Goal: Task Accomplishment & Management: Use online tool/utility

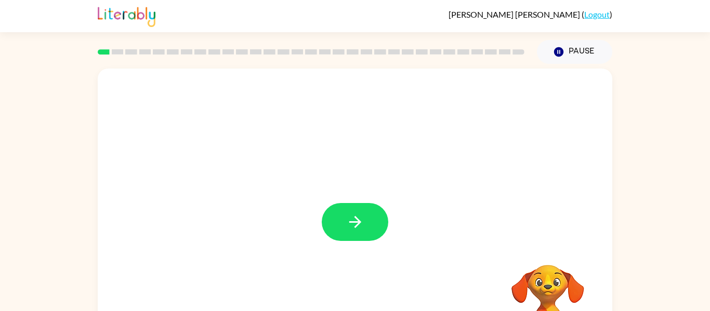
click at [345, 193] on div "Your browser must support playing .mp4 files to use Literably. Please try using…" at bounding box center [355, 217] width 515 height 297
click at [371, 228] on button "button" at bounding box center [355, 222] width 67 height 38
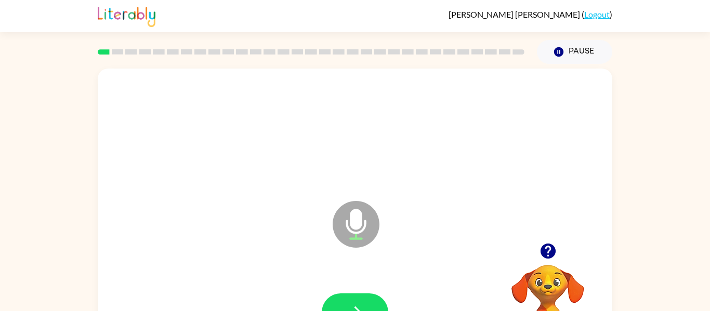
click at [357, 236] on icon "Microphone The Microphone is here when it is your turn to talk" at bounding box center [408, 238] width 156 height 78
click at [532, 273] on video "Your browser must support playing .mp4 files to use Literably. Please try using…" at bounding box center [548, 301] width 104 height 104
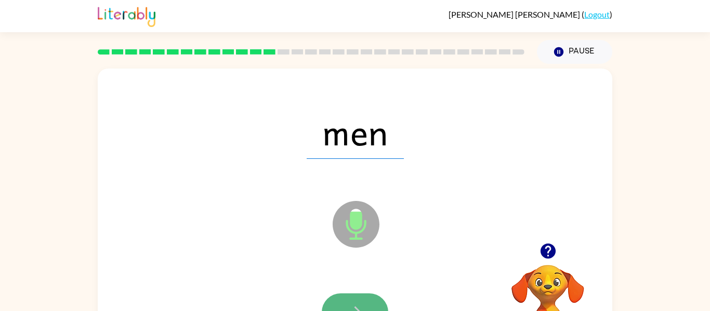
click at [348, 301] on button "button" at bounding box center [355, 313] width 67 height 38
click at [350, 307] on icon "button" at bounding box center [355, 313] width 18 height 18
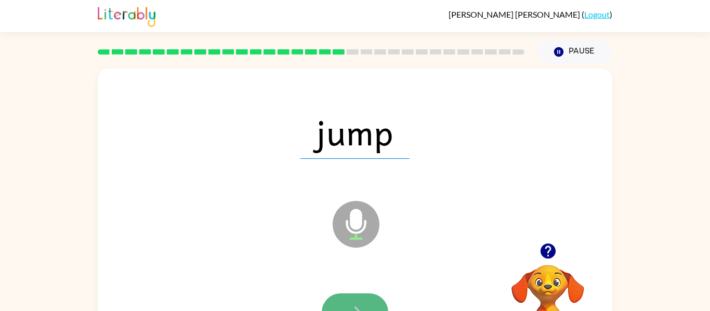
click at [357, 306] on icon "button" at bounding box center [355, 313] width 18 height 18
click at [345, 297] on button "button" at bounding box center [355, 313] width 67 height 38
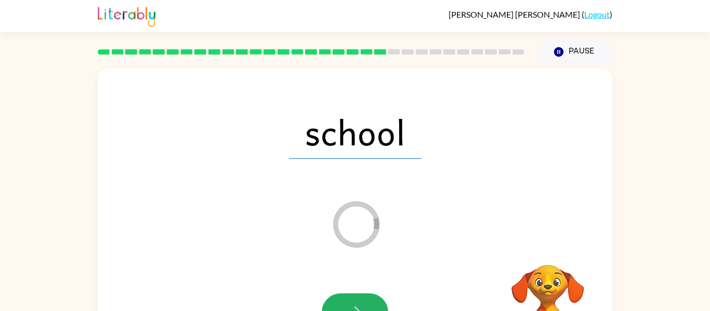
click at [345, 297] on button "button" at bounding box center [355, 313] width 67 height 38
drag, startPoint x: 346, startPoint y: 83, endPoint x: 344, endPoint y: 121, distance: 37.5
click at [344, 121] on div "school Loader Your response is being sent to our graders" at bounding box center [355, 217] width 515 height 297
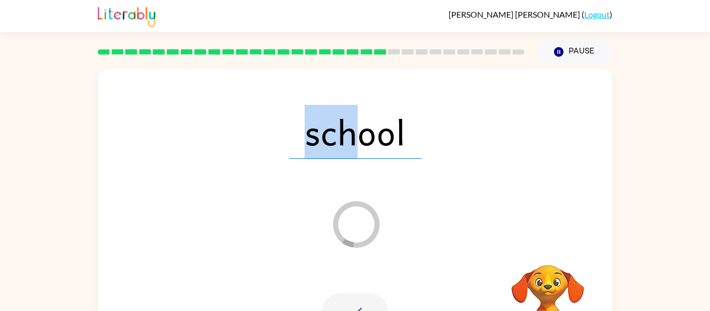
drag, startPoint x: 350, startPoint y: 139, endPoint x: 250, endPoint y: 83, distance: 115.4
click at [250, 83] on div "school Loader Your response is being sent to our graders" at bounding box center [355, 217] width 515 height 297
click at [351, 300] on div at bounding box center [355, 313] width 67 height 38
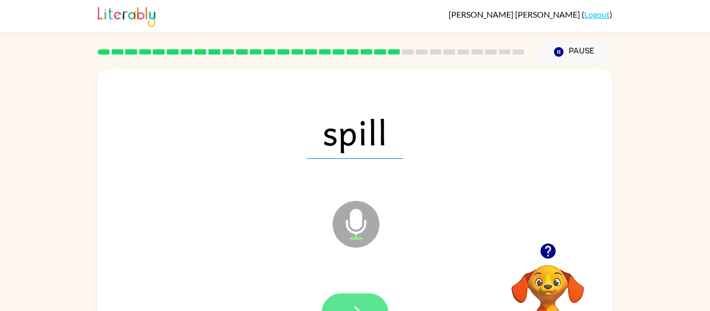
click at [379, 305] on button "button" at bounding box center [355, 313] width 67 height 38
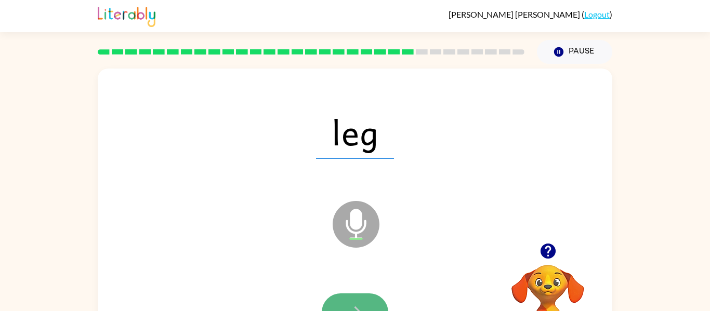
click at [348, 302] on button "button" at bounding box center [355, 313] width 67 height 38
click at [353, 304] on icon "button" at bounding box center [355, 313] width 18 height 18
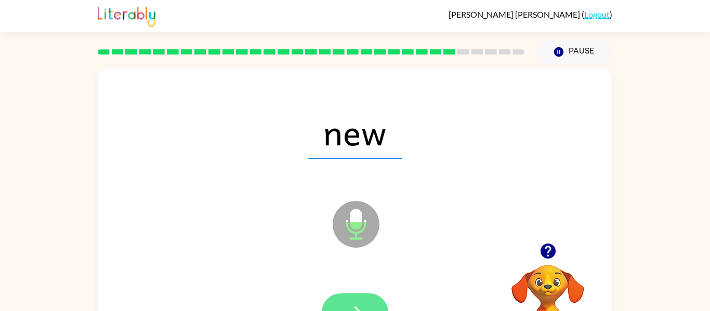
click at [358, 304] on icon "button" at bounding box center [355, 313] width 18 height 18
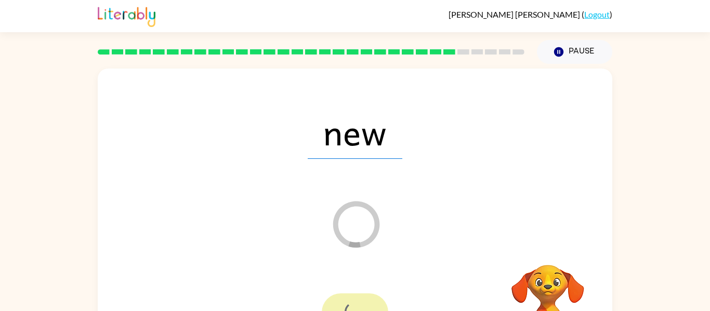
click at [358, 304] on div at bounding box center [355, 313] width 67 height 38
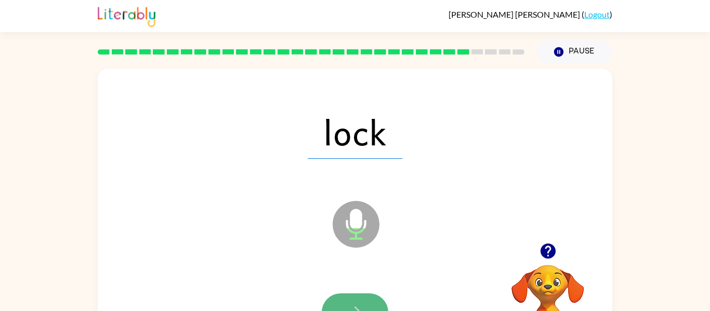
click at [361, 306] on icon "button" at bounding box center [355, 313] width 18 height 18
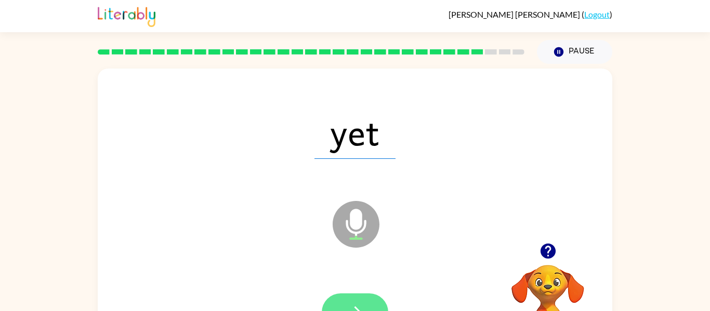
click at [371, 298] on button "button" at bounding box center [355, 313] width 67 height 38
click at [372, 299] on button "button" at bounding box center [355, 313] width 67 height 38
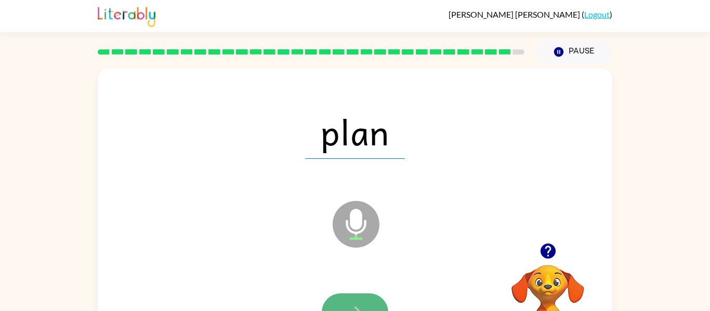
click at [371, 305] on button "button" at bounding box center [355, 313] width 67 height 38
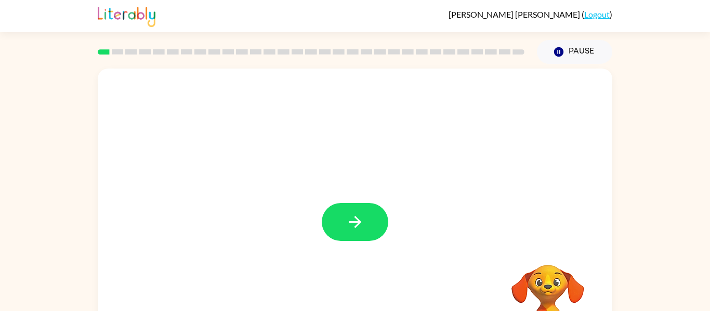
click at [371, 242] on div at bounding box center [355, 217] width 515 height 297
click at [368, 219] on button "button" at bounding box center [355, 222] width 67 height 38
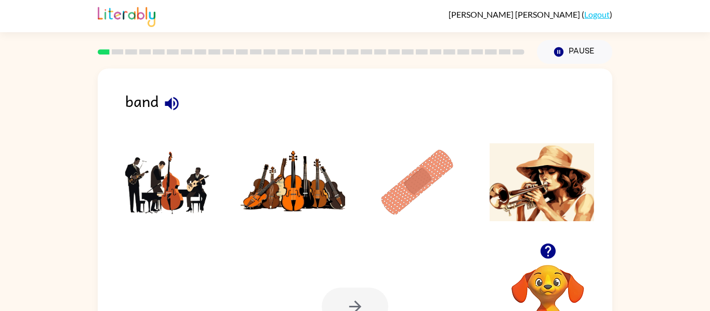
click at [562, 170] on img at bounding box center [542, 182] width 105 height 78
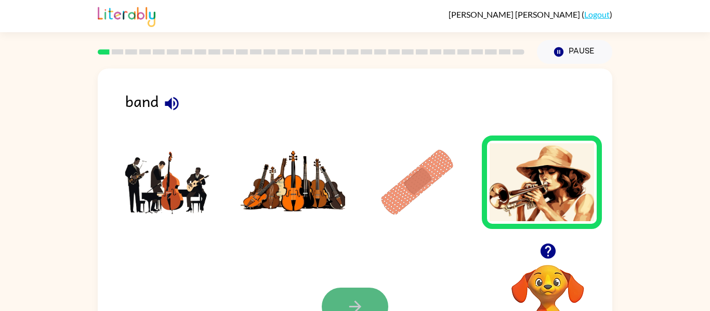
click at [367, 289] on button "button" at bounding box center [355, 307] width 67 height 38
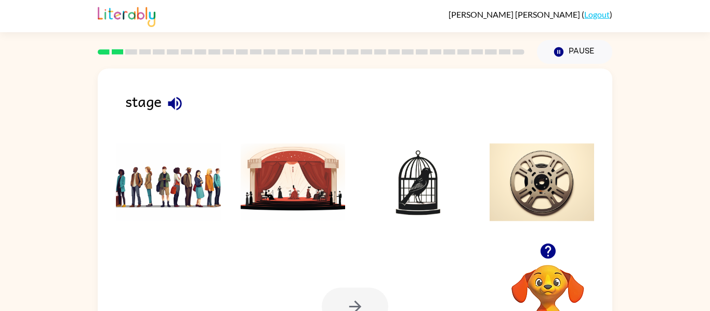
click at [436, 182] on img at bounding box center [417, 182] width 105 height 78
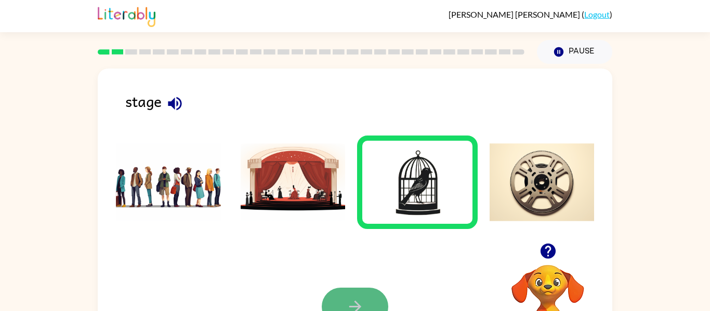
click at [377, 296] on button "button" at bounding box center [355, 307] width 67 height 38
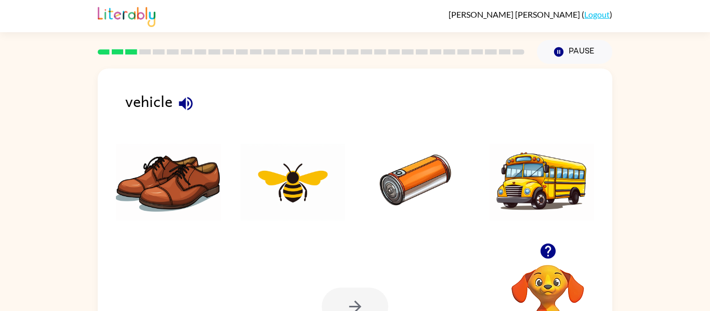
click at [541, 149] on img at bounding box center [542, 182] width 105 height 78
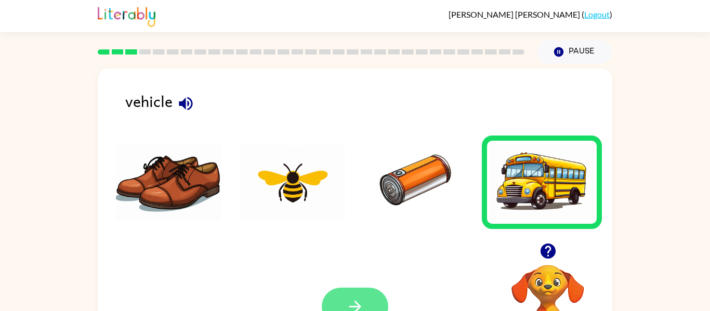
click at [352, 295] on button "button" at bounding box center [355, 307] width 67 height 38
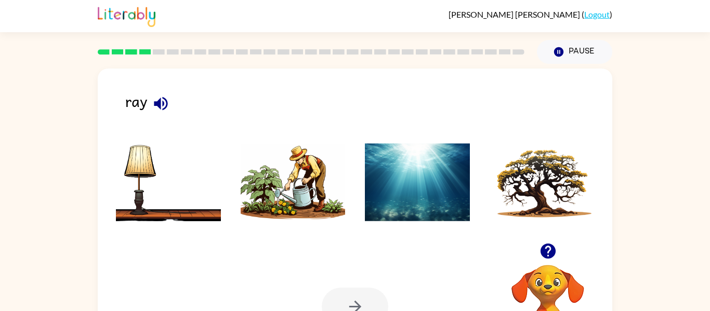
click at [307, 194] on img at bounding box center [293, 182] width 105 height 78
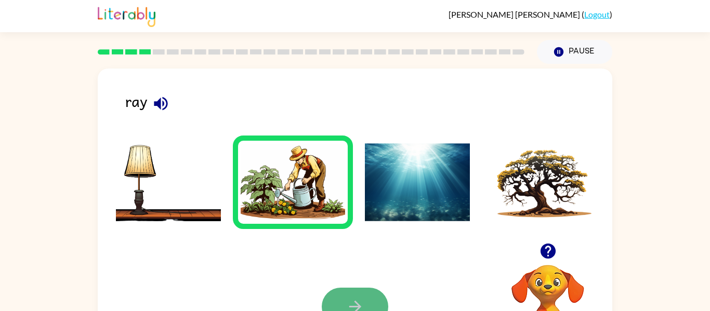
click at [365, 288] on button "button" at bounding box center [355, 307] width 67 height 38
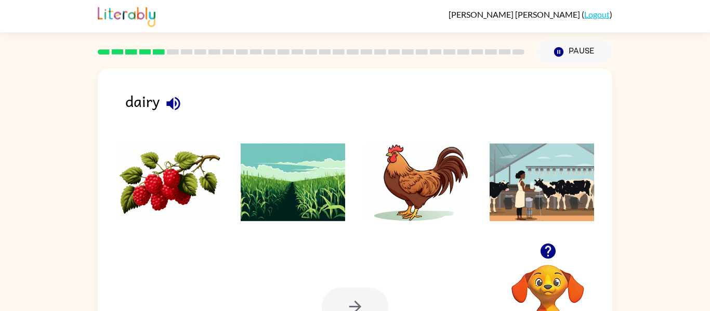
click at [402, 180] on img at bounding box center [417, 182] width 105 height 78
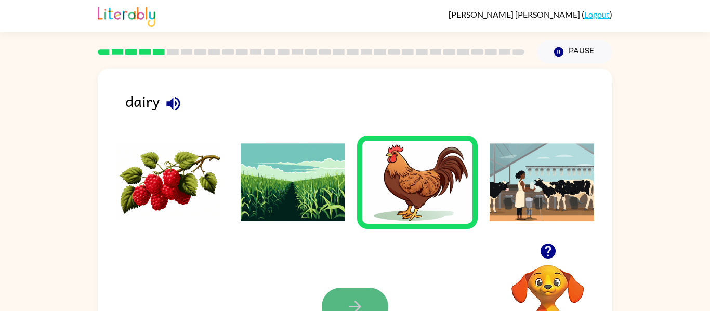
click at [360, 289] on button "button" at bounding box center [355, 307] width 67 height 38
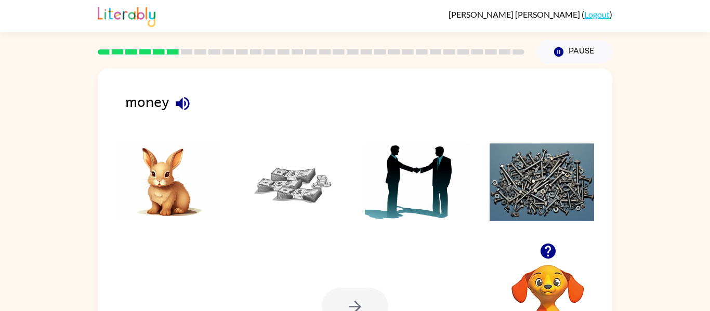
click at [167, 181] on img at bounding box center [168, 182] width 105 height 78
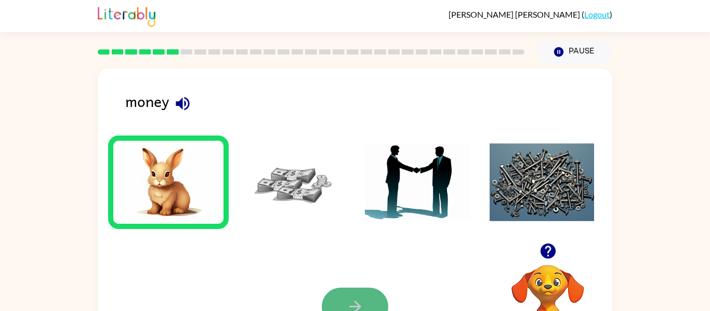
click at [358, 308] on icon "button" at bounding box center [355, 307] width 12 height 12
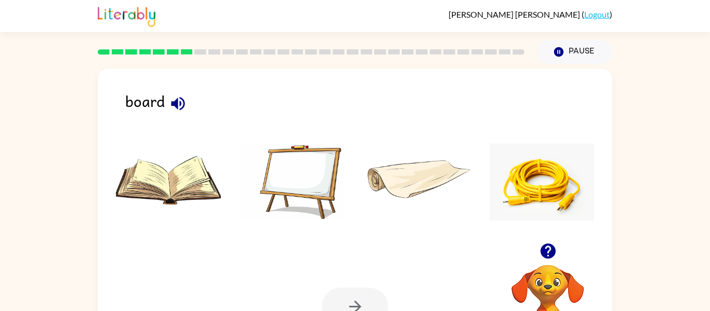
click at [556, 195] on img at bounding box center [542, 182] width 105 height 78
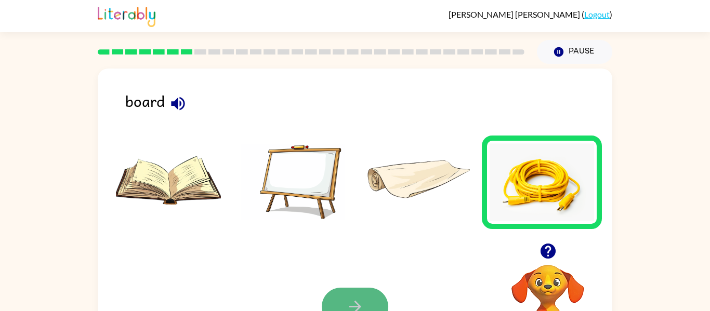
click at [364, 299] on button "button" at bounding box center [355, 307] width 67 height 38
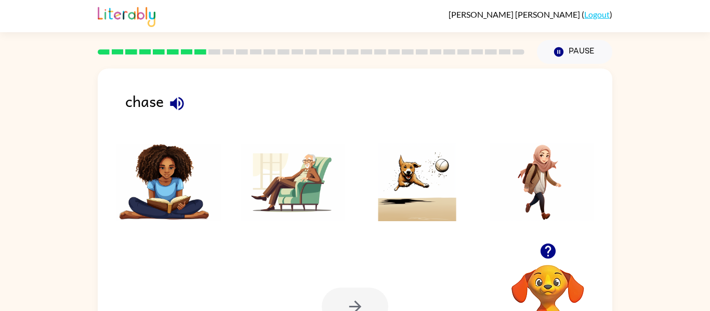
click at [532, 162] on img at bounding box center [542, 182] width 105 height 78
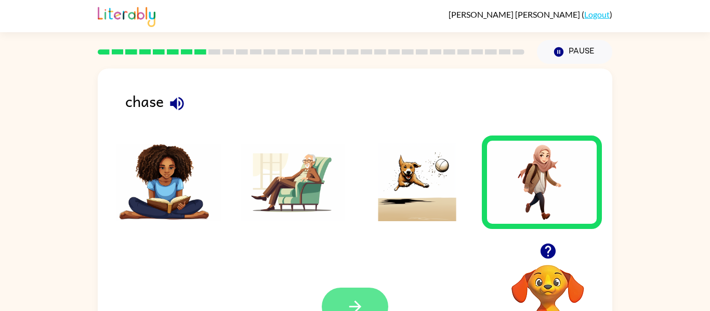
click at [373, 295] on button "button" at bounding box center [355, 307] width 67 height 38
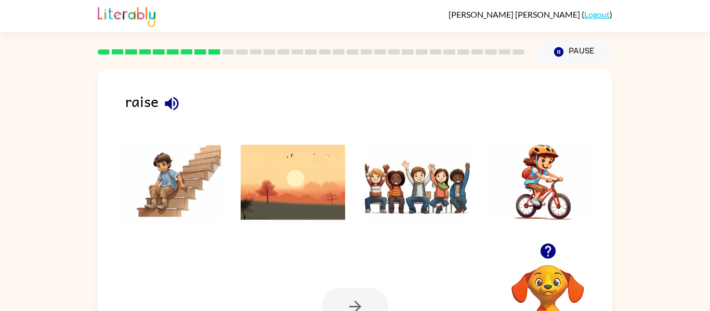
click at [178, 165] on img at bounding box center [168, 182] width 105 height 78
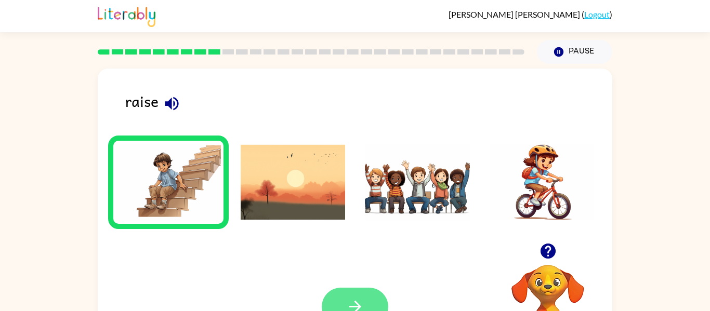
click at [382, 307] on button "button" at bounding box center [355, 307] width 67 height 38
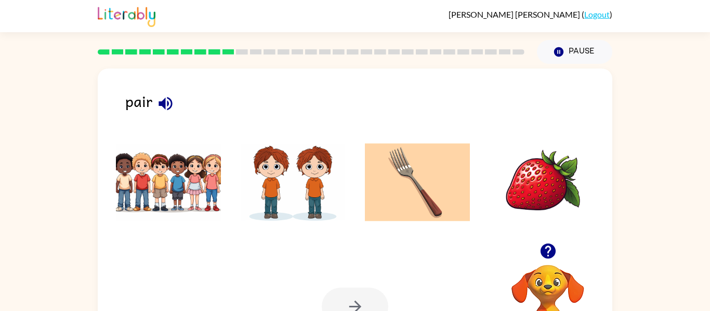
click at [559, 225] on li at bounding box center [542, 183] width 121 height 94
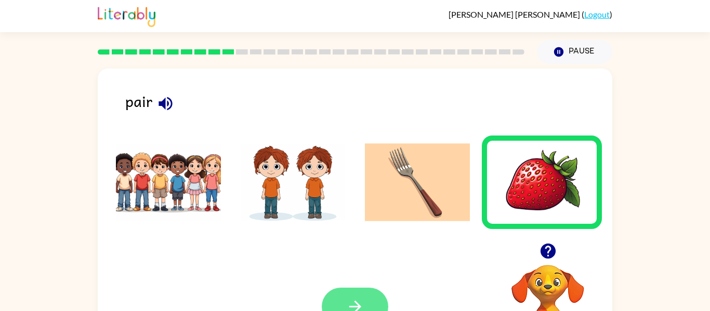
click at [335, 293] on button "button" at bounding box center [355, 307] width 67 height 38
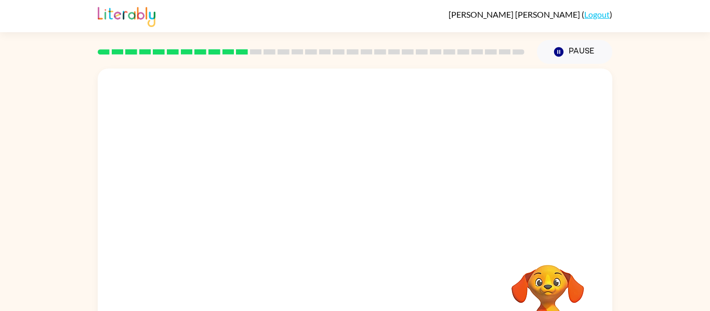
click at [322, 307] on div "Your browser must support playing .mp4 files to use Literably. Please try using…" at bounding box center [355, 217] width 515 height 297
click at [490, 91] on video "Your browser must support playing .mp4 files to use Literably. Please try using…" at bounding box center [355, 156] width 515 height 175
click at [253, 201] on video "Your browser must support playing .mp4 files to use Literably. Please try using…" at bounding box center [355, 156] width 515 height 175
click at [370, 232] on div at bounding box center [355, 222] width 67 height 38
click at [357, 231] on div at bounding box center [355, 222] width 67 height 38
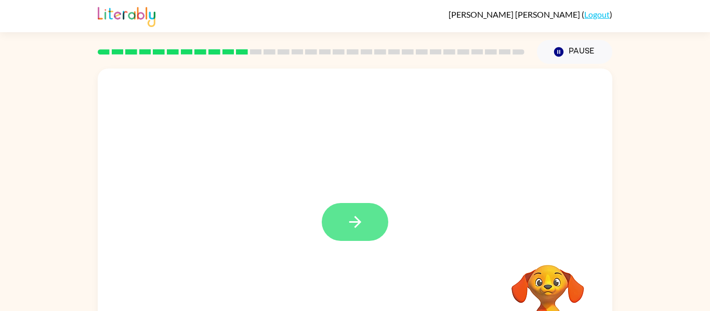
click at [360, 235] on button "button" at bounding box center [355, 222] width 67 height 38
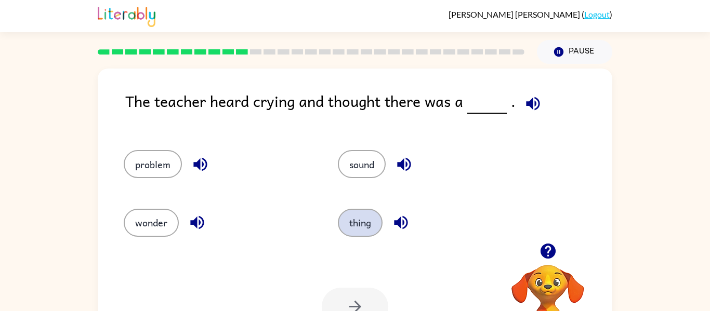
click at [360, 223] on button "thing" at bounding box center [360, 223] width 45 height 28
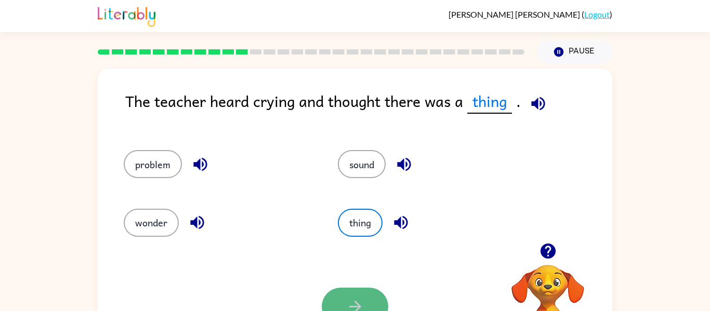
click at [359, 300] on icon "button" at bounding box center [355, 307] width 18 height 18
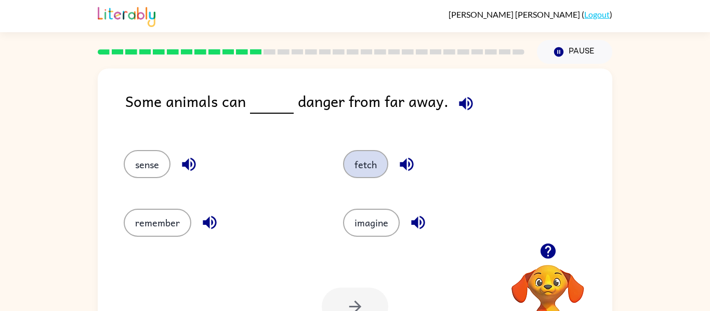
click at [362, 153] on button "fetch" at bounding box center [365, 164] width 45 height 28
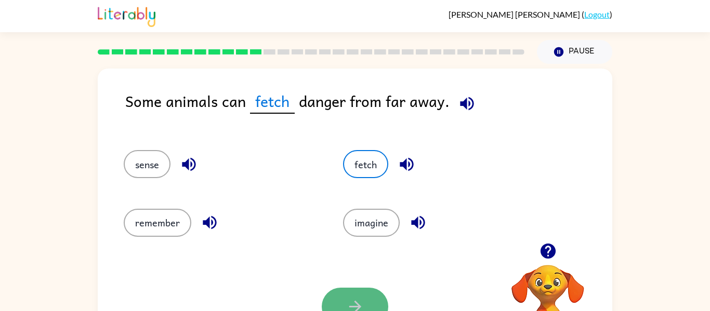
click at [378, 296] on button "button" at bounding box center [355, 307] width 67 height 38
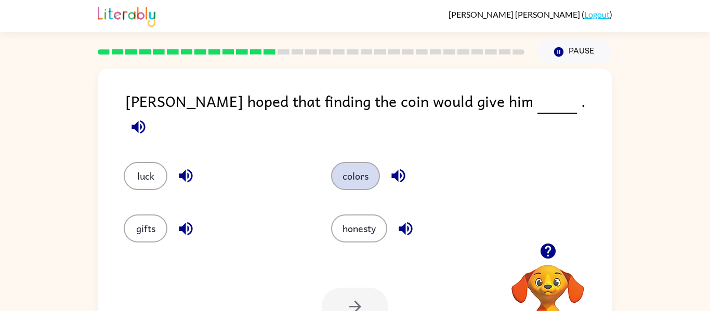
click at [345, 162] on button "colors" at bounding box center [355, 176] width 49 height 28
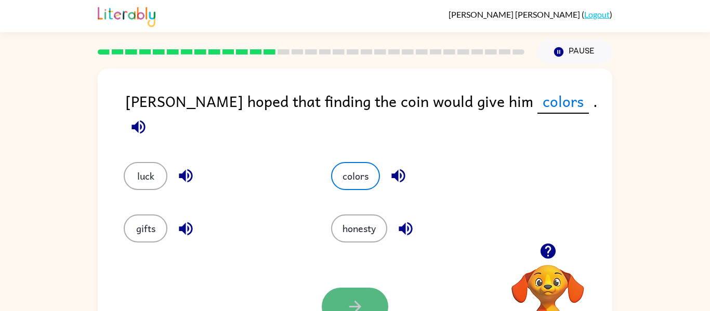
click at [377, 299] on button "button" at bounding box center [355, 307] width 67 height 38
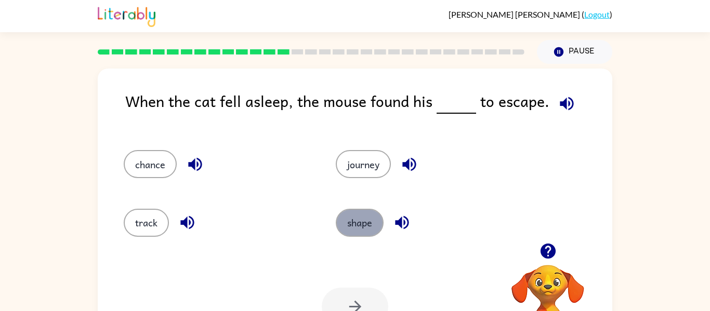
click at [367, 218] on button "shape" at bounding box center [360, 223] width 48 height 28
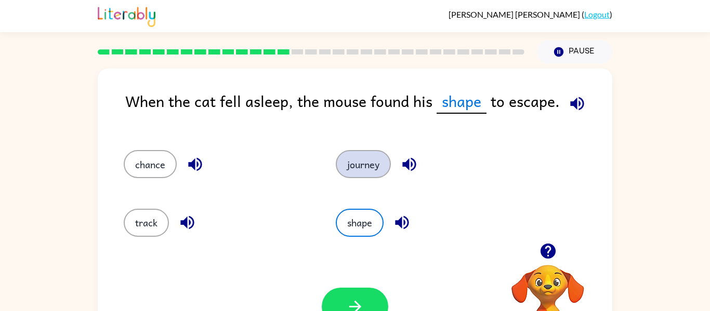
click at [373, 176] on button "journey" at bounding box center [363, 164] width 55 height 28
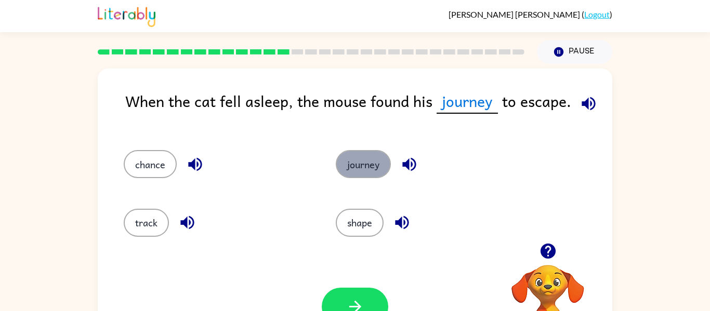
click at [362, 160] on button "journey" at bounding box center [363, 164] width 55 height 28
click at [362, 223] on button "shape" at bounding box center [360, 223] width 48 height 28
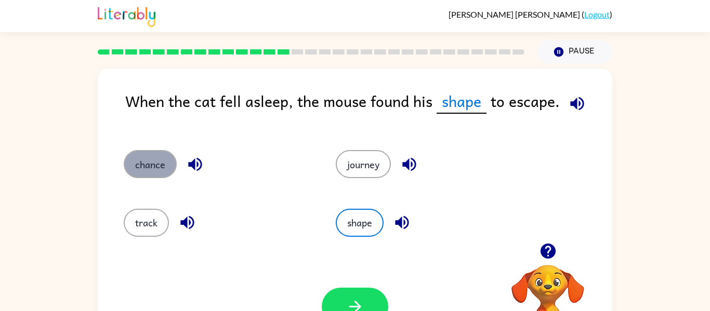
click at [136, 172] on button "chance" at bounding box center [150, 164] width 53 height 28
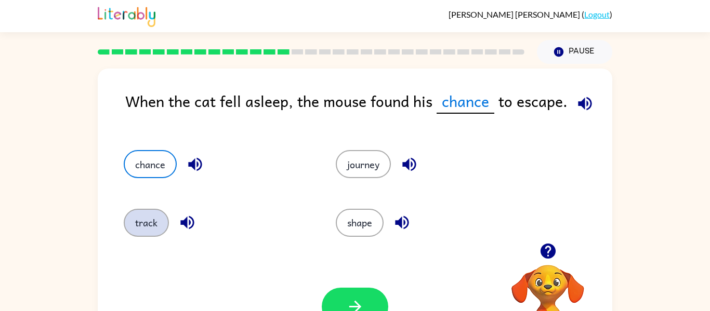
click at [153, 223] on button "track" at bounding box center [146, 223] width 45 height 28
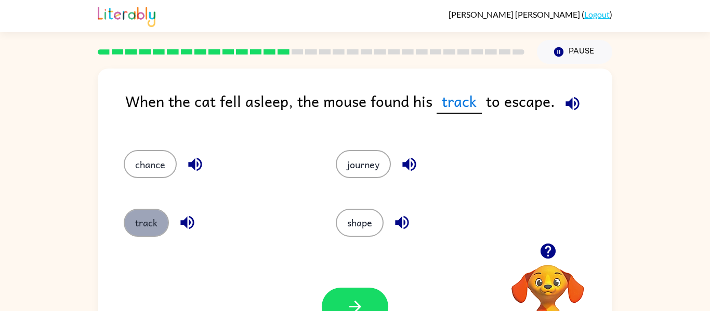
click at [152, 224] on button "track" at bounding box center [146, 223] width 45 height 28
click at [348, 216] on button "shape" at bounding box center [360, 223] width 48 height 28
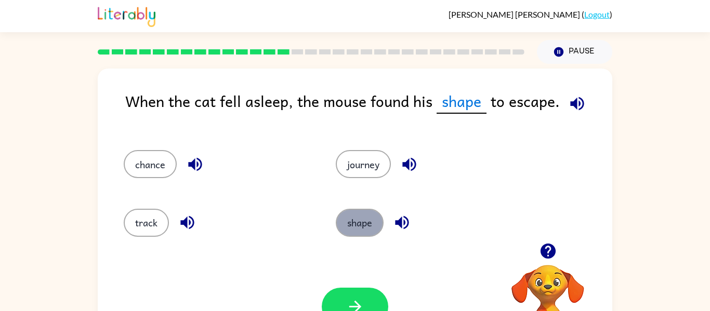
click at [359, 213] on button "shape" at bounding box center [360, 223] width 48 height 28
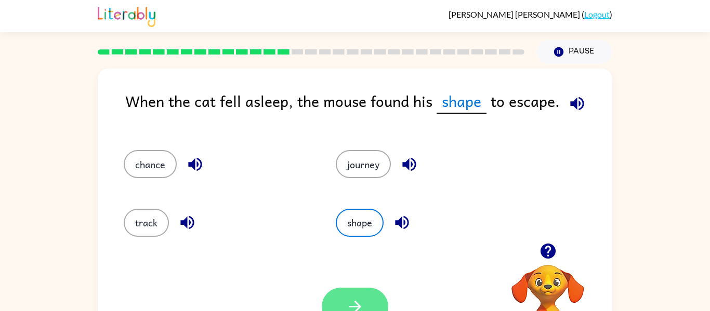
click at [374, 300] on button "button" at bounding box center [355, 307] width 67 height 38
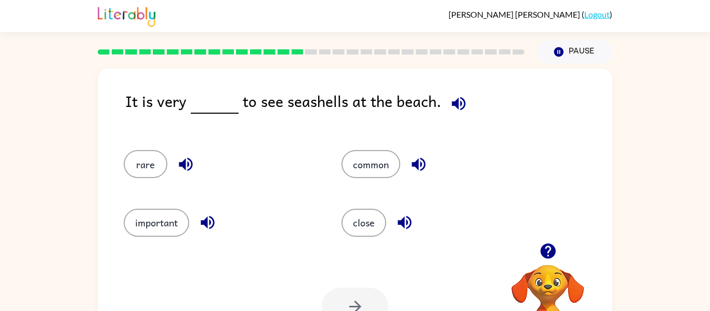
click at [373, 180] on div "common" at bounding box center [431, 159] width 218 height 58
click at [368, 155] on button "common" at bounding box center [371, 164] width 59 height 28
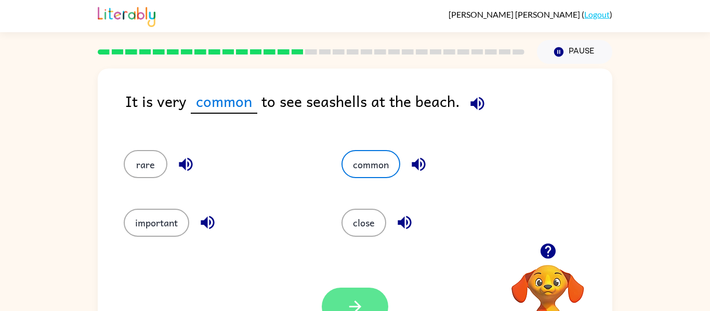
click at [356, 298] on icon "button" at bounding box center [355, 307] width 18 height 18
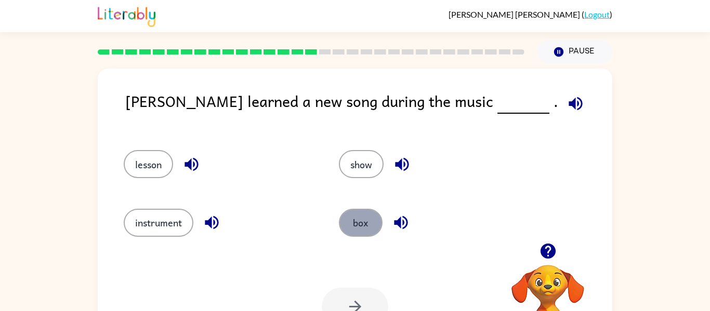
click at [373, 230] on button "box" at bounding box center [361, 223] width 44 height 28
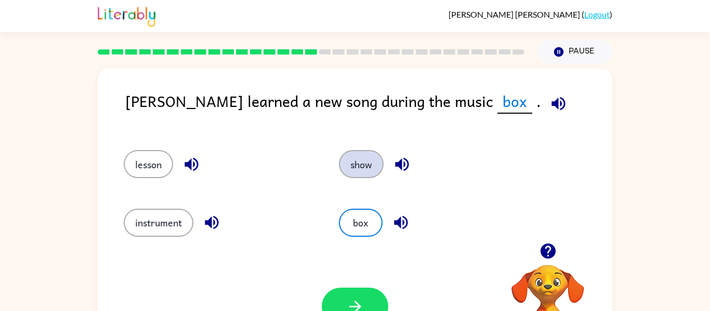
click at [357, 156] on button "show" at bounding box center [361, 164] width 45 height 28
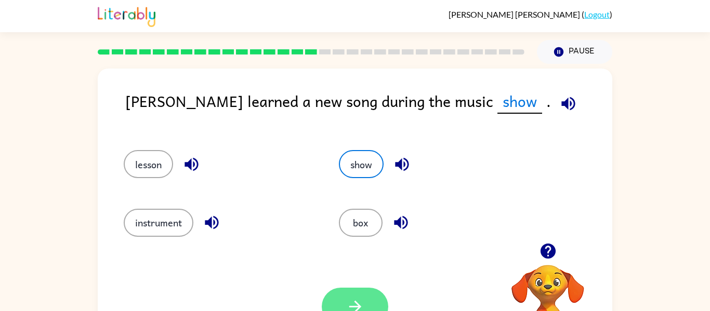
click at [380, 299] on button "button" at bounding box center [355, 307] width 67 height 38
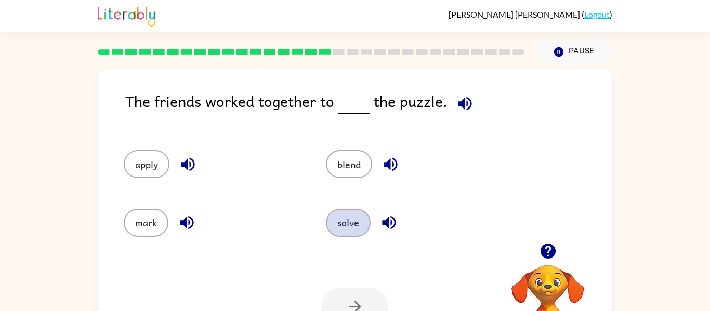
click at [341, 218] on button "solve" at bounding box center [348, 223] width 45 height 28
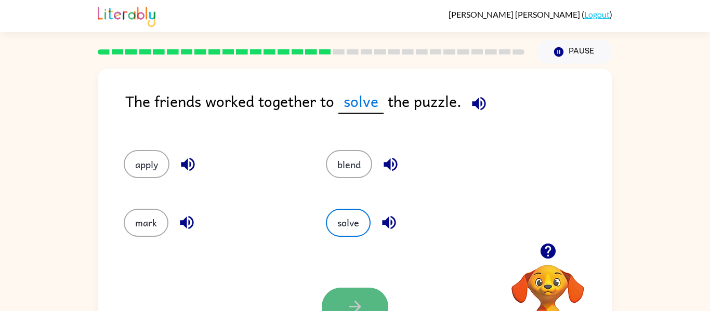
click at [350, 304] on icon "button" at bounding box center [355, 307] width 18 height 18
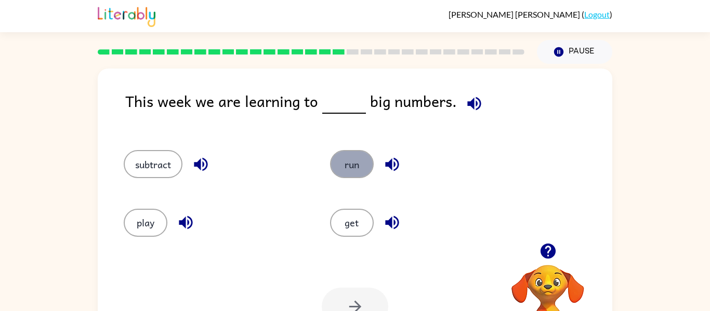
click at [348, 158] on button "run" at bounding box center [352, 164] width 44 height 28
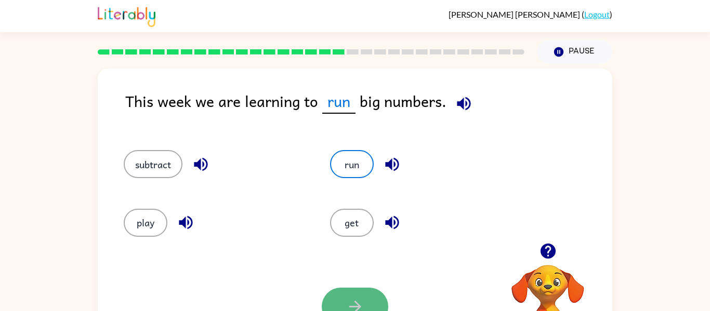
click at [342, 308] on button "button" at bounding box center [355, 307] width 67 height 38
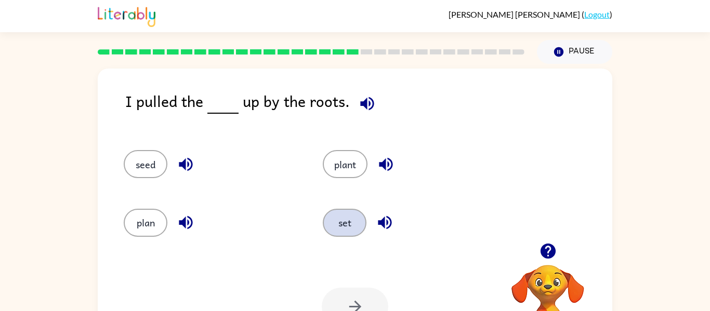
click at [347, 217] on button "set" at bounding box center [345, 223] width 44 height 28
click at [363, 289] on div "I pulled the set up by the roots. seed plant plan set Your browser must support…" at bounding box center [355, 217] width 515 height 297
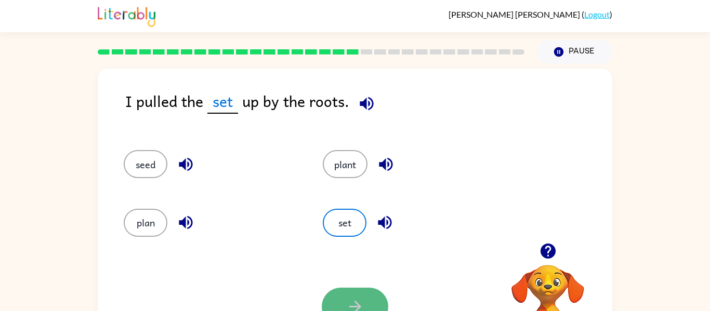
click at [365, 292] on button "button" at bounding box center [355, 307] width 67 height 38
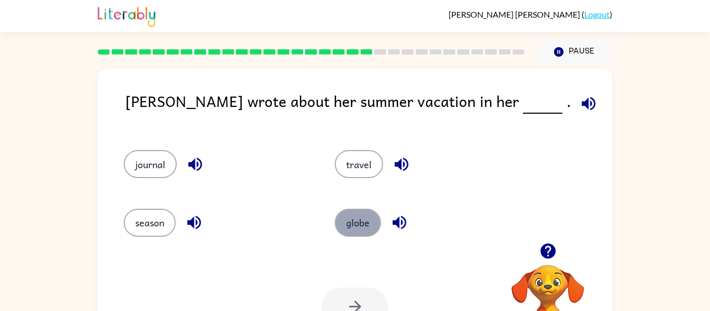
click at [361, 224] on button "globe" at bounding box center [358, 223] width 46 height 28
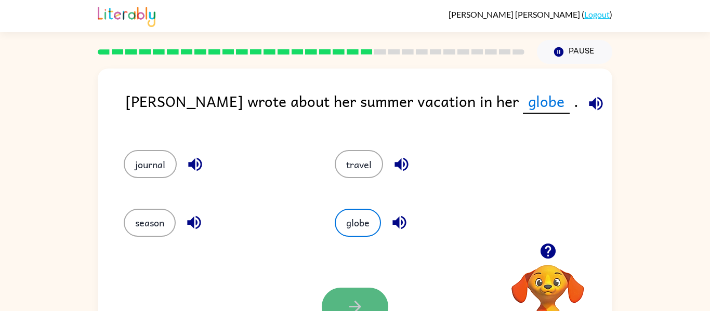
click at [365, 289] on button "button" at bounding box center [355, 307] width 67 height 38
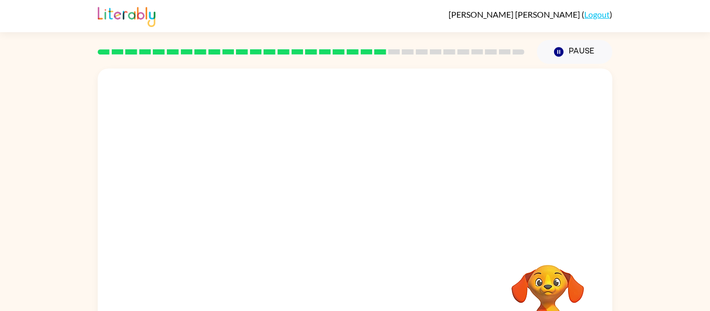
click at [411, 210] on video "Your browser must support playing .mp4 files to use Literably. Please try using…" at bounding box center [355, 156] width 515 height 175
click at [410, 188] on video "Your browser must support playing .mp4 files to use Literably. Please try using…" at bounding box center [355, 156] width 515 height 175
click at [421, 206] on video "Your browser must support playing .mp4 files to use Literably. Please try using…" at bounding box center [355, 156] width 515 height 175
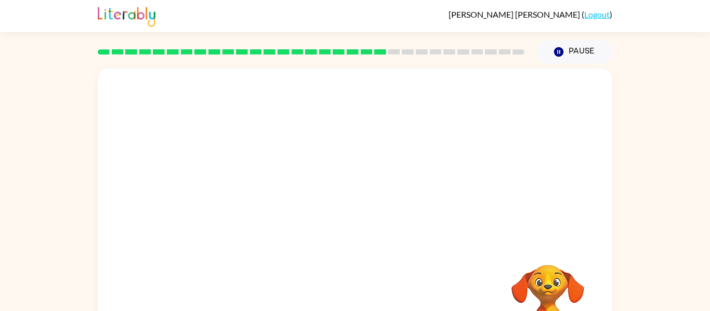
click at [421, 206] on video "Your browser must support playing .mp4 files to use Literably. Please try using…" at bounding box center [355, 156] width 515 height 175
click at [356, 220] on div at bounding box center [355, 222] width 67 height 38
click at [356, 220] on icon "button" at bounding box center [355, 222] width 18 height 18
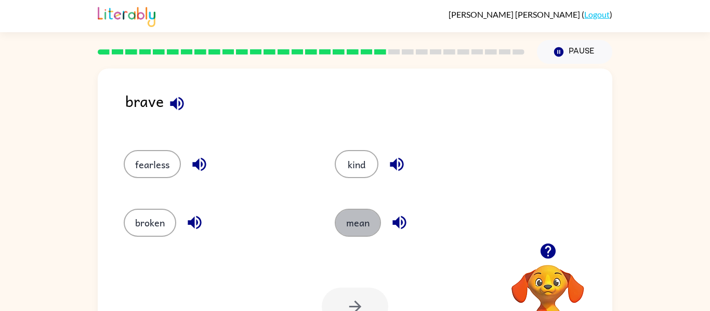
click at [356, 220] on button "mean" at bounding box center [358, 223] width 46 height 28
click at [365, 292] on button "button" at bounding box center [355, 307] width 67 height 38
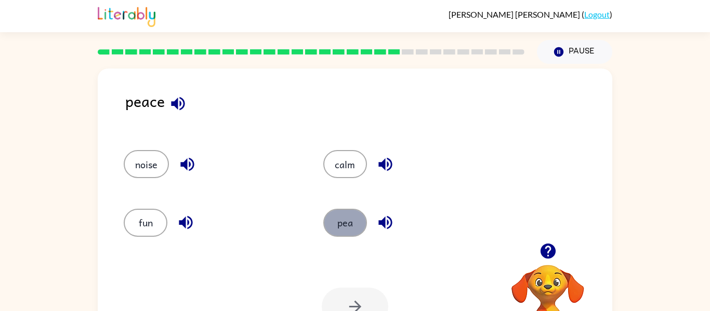
click at [345, 223] on button "pea" at bounding box center [345, 223] width 44 height 28
click at [378, 307] on button "button" at bounding box center [355, 307] width 67 height 38
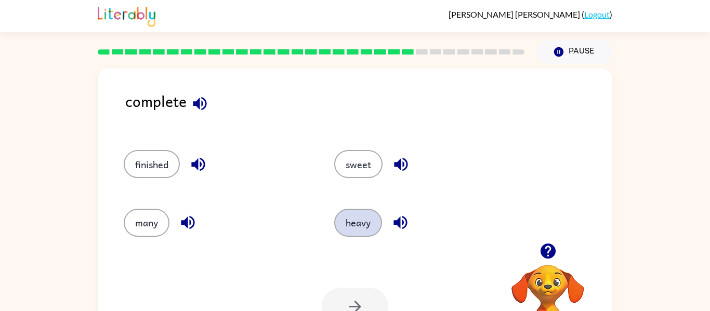
click at [355, 226] on button "heavy" at bounding box center [358, 223] width 48 height 28
click at [361, 297] on button "button" at bounding box center [355, 307] width 67 height 38
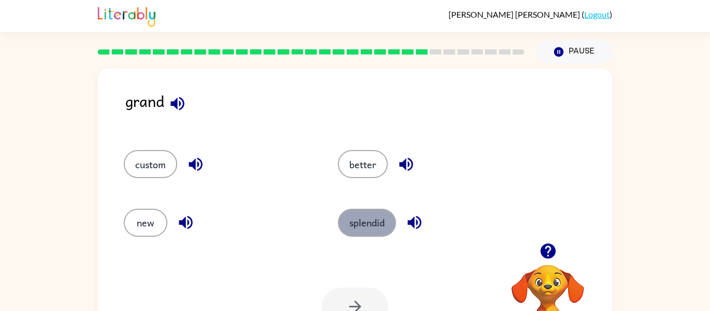
click at [355, 226] on button "splendid" at bounding box center [367, 223] width 58 height 28
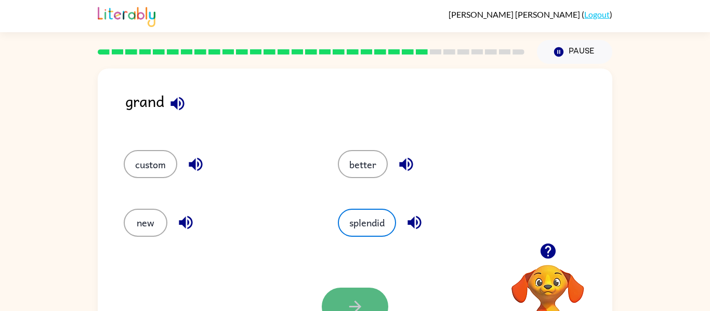
click at [359, 300] on icon "button" at bounding box center [355, 307] width 18 height 18
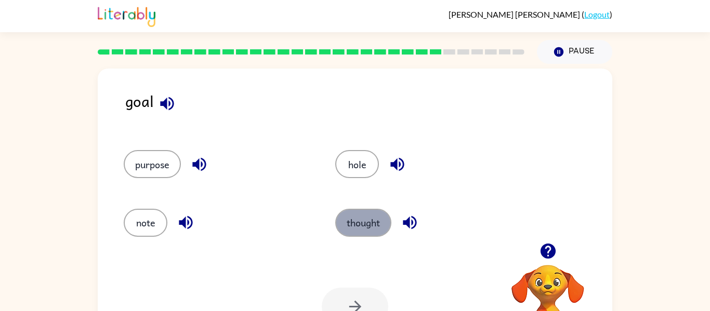
click at [370, 221] on button "thought" at bounding box center [363, 223] width 56 height 28
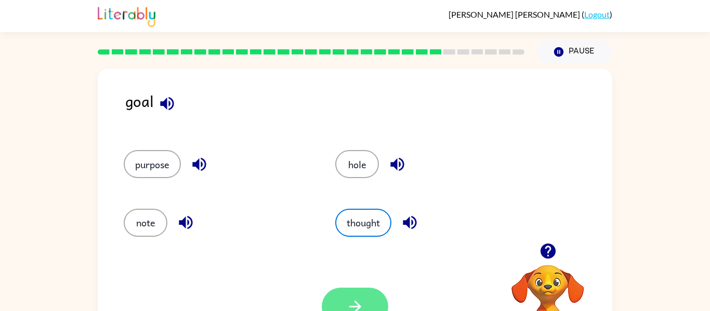
click at [366, 299] on button "button" at bounding box center [355, 307] width 67 height 38
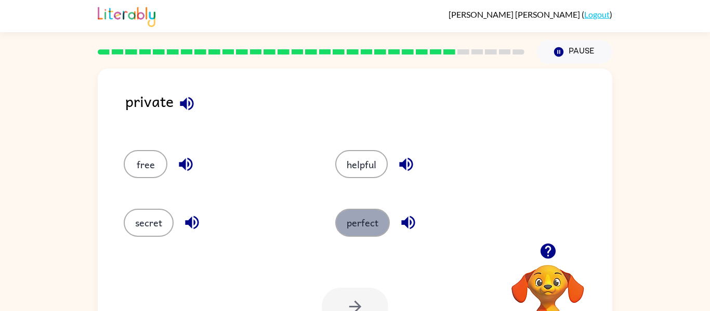
click at [360, 212] on button "perfect" at bounding box center [362, 223] width 55 height 28
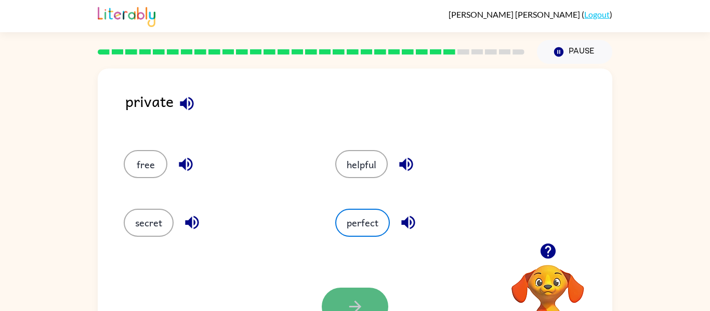
click at [360, 305] on icon "button" at bounding box center [355, 307] width 18 height 18
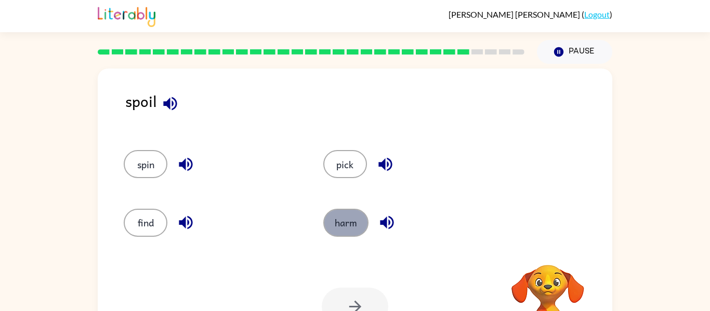
click at [358, 217] on button "harm" at bounding box center [345, 223] width 45 height 28
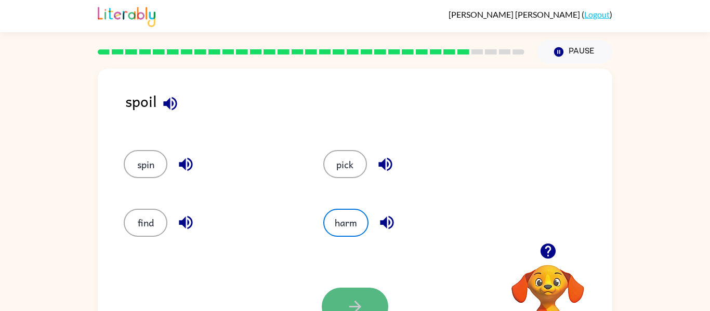
click at [374, 298] on button "button" at bounding box center [355, 307] width 67 height 38
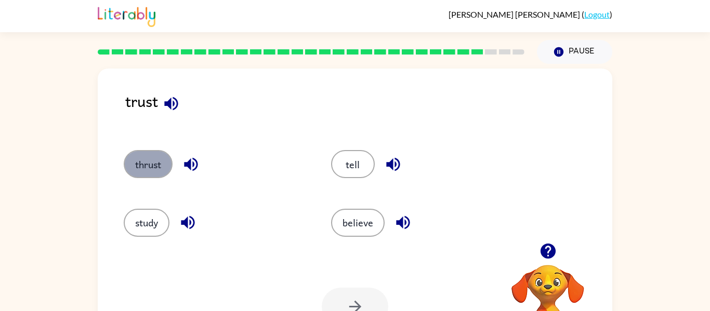
click at [140, 175] on button "thrust" at bounding box center [148, 164] width 49 height 28
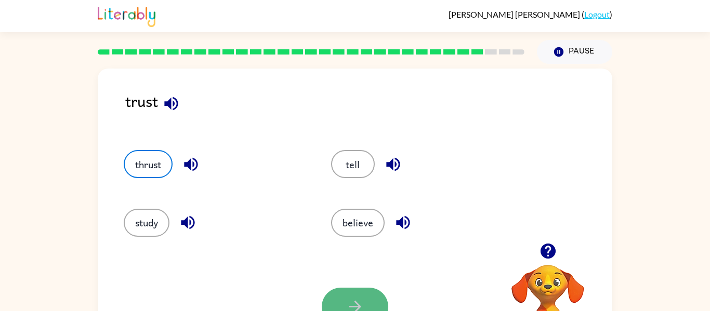
click at [337, 288] on button "button" at bounding box center [355, 307] width 67 height 38
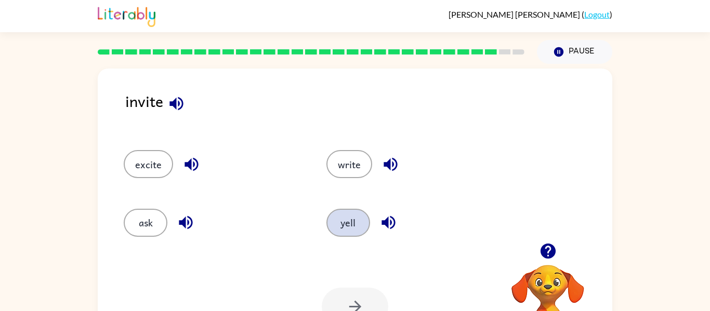
click at [355, 216] on button "yell" at bounding box center [348, 223] width 44 height 28
click at [378, 306] on button "button" at bounding box center [355, 307] width 67 height 38
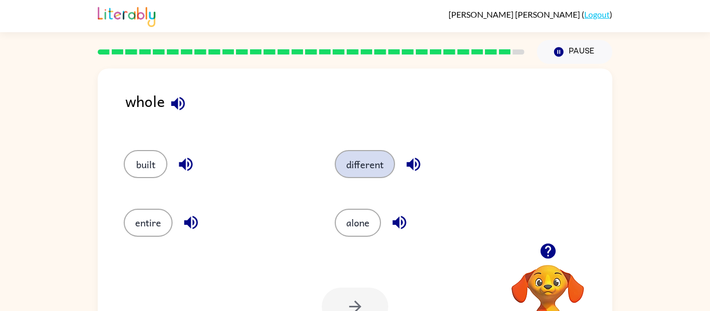
click at [390, 161] on button "different" at bounding box center [365, 164] width 60 height 28
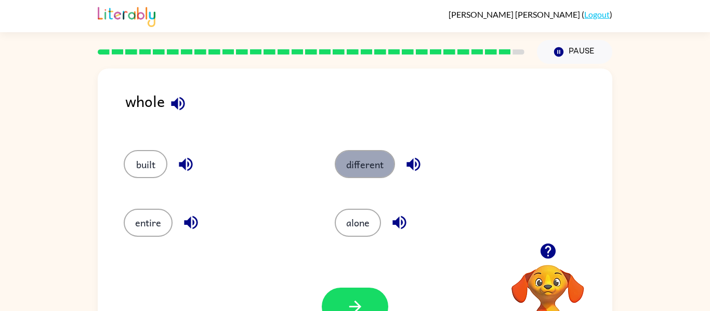
click at [390, 161] on button "different" at bounding box center [365, 164] width 60 height 28
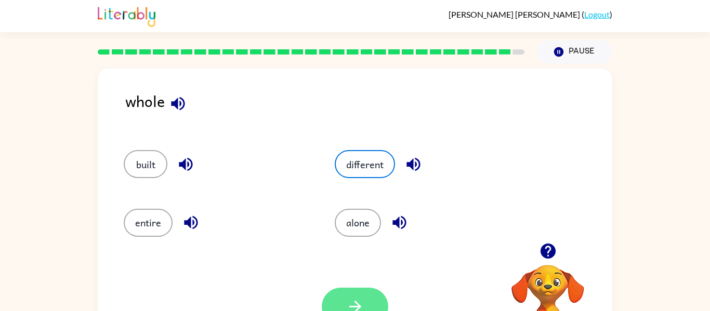
click at [368, 300] on button "button" at bounding box center [355, 307] width 67 height 38
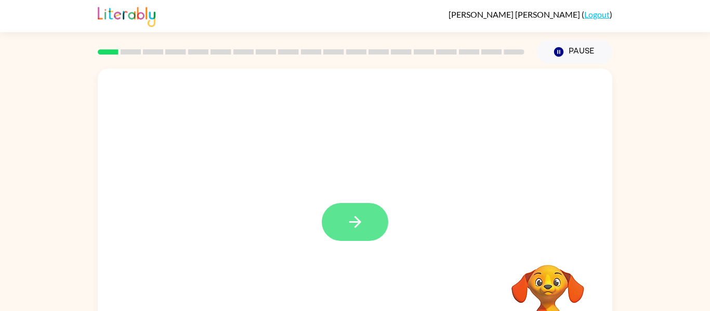
click at [361, 213] on icon "button" at bounding box center [355, 222] width 18 height 18
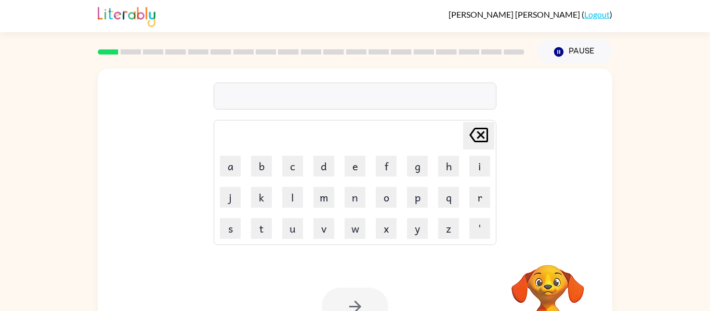
click at [368, 214] on td "w" at bounding box center [355, 229] width 30 height 30
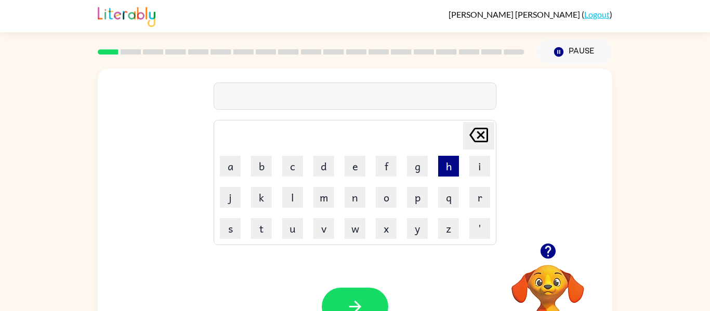
click at [446, 163] on button "h" at bounding box center [448, 166] width 21 height 21
click at [227, 171] on button "a" at bounding box center [230, 166] width 21 height 21
click at [330, 199] on button "m" at bounding box center [323, 197] width 21 height 21
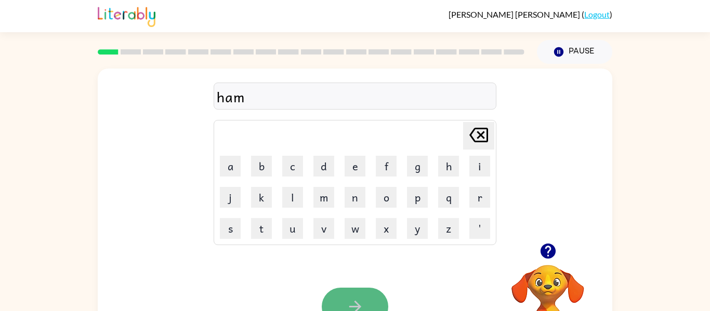
click at [382, 300] on button "button" at bounding box center [355, 307] width 67 height 38
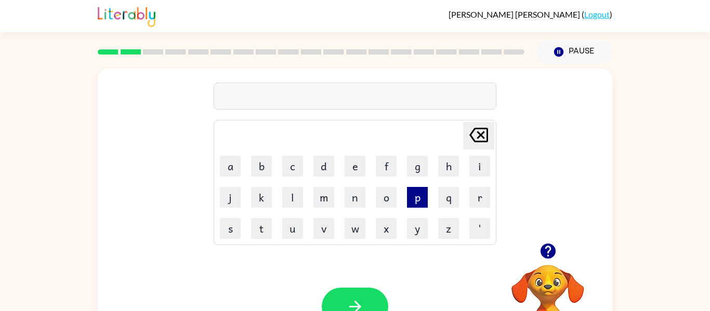
click at [414, 202] on button "p" at bounding box center [417, 197] width 21 height 21
click at [413, 202] on button "p" at bounding box center [417, 197] width 21 height 21
click at [414, 202] on button "p" at bounding box center [417, 197] width 21 height 21
click at [410, 197] on button "p" at bounding box center [417, 197] width 21 height 21
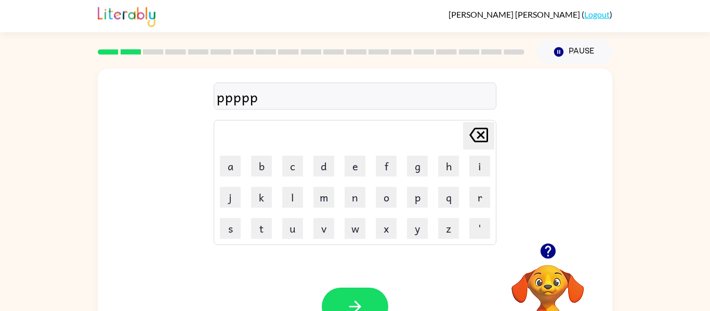
click at [489, 136] on icon "[PERSON_NAME] last character input" at bounding box center [478, 135] width 25 height 25
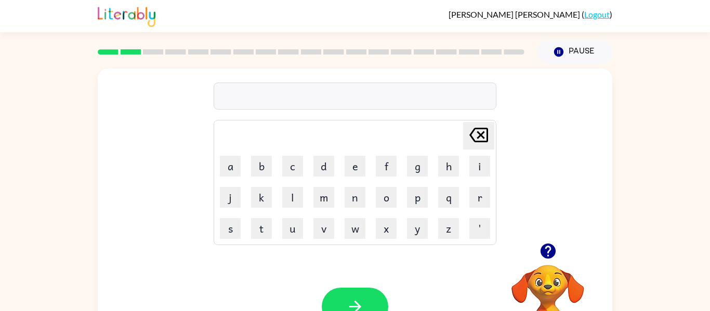
click at [417, 208] on td "p" at bounding box center [417, 197] width 30 height 30
click at [415, 205] on button "p" at bounding box center [417, 197] width 21 height 21
click at [225, 168] on button "a" at bounding box center [230, 166] width 21 height 21
click at [289, 169] on button "c" at bounding box center [292, 166] width 21 height 21
click at [380, 307] on button "button" at bounding box center [355, 307] width 67 height 38
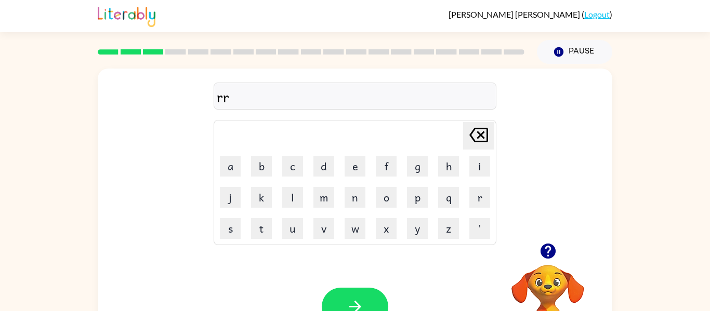
click at [472, 133] on icon at bounding box center [478, 135] width 19 height 15
type button "delete"
click at [356, 288] on button "button" at bounding box center [355, 307] width 67 height 38
click at [370, 301] on button "button" at bounding box center [355, 307] width 67 height 38
click at [370, 302] on button "button" at bounding box center [355, 307] width 67 height 38
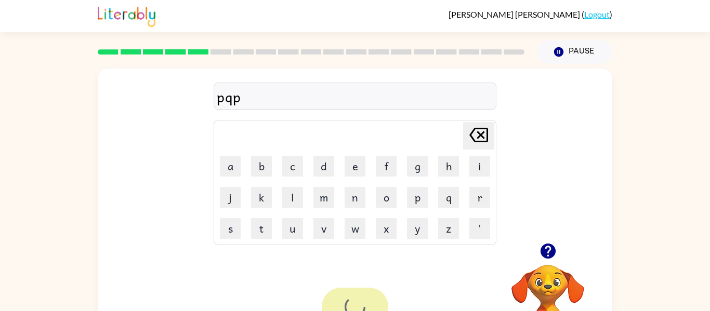
click at [370, 302] on div at bounding box center [355, 307] width 67 height 38
click at [363, 309] on icon "button" at bounding box center [355, 307] width 18 height 18
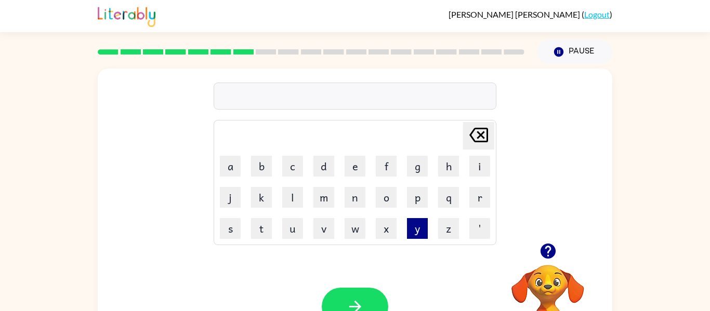
click at [424, 226] on button "y" at bounding box center [417, 228] width 21 height 21
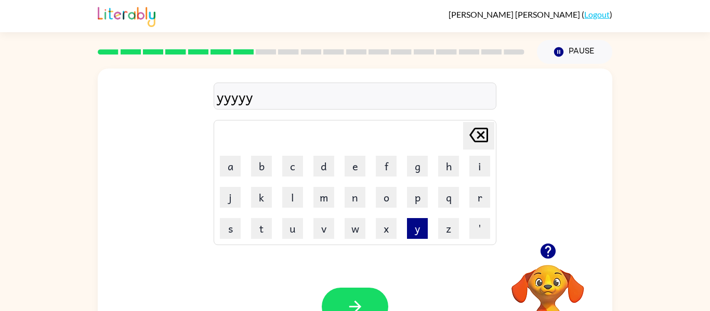
click at [424, 226] on button "y" at bounding box center [417, 228] width 21 height 21
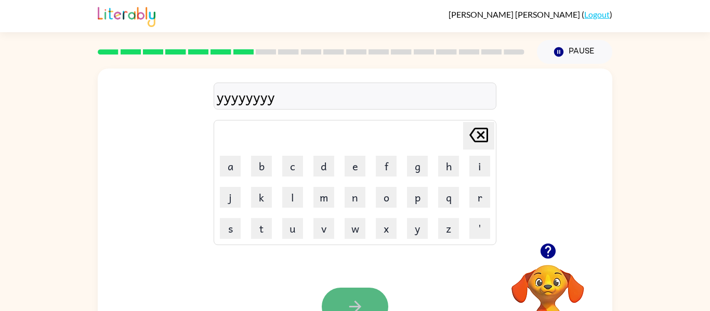
click at [368, 296] on button "button" at bounding box center [355, 307] width 67 height 38
click at [338, 299] on button "button" at bounding box center [355, 307] width 67 height 38
click at [342, 296] on button "button" at bounding box center [355, 307] width 67 height 38
click at [363, 294] on button "button" at bounding box center [355, 307] width 67 height 38
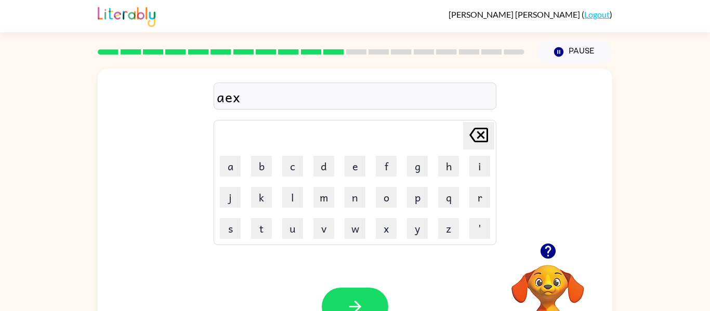
drag, startPoint x: 362, startPoint y: 229, endPoint x: 359, endPoint y: 277, distance: 48.0
click at [359, 277] on div "aex Delete Delete last character input a b c d e f g h i j k l m n o p q r s t …" at bounding box center [355, 217] width 515 height 297
click at [358, 302] on icon "button" at bounding box center [355, 307] width 18 height 18
